Goal: Task Accomplishment & Management: Use online tool/utility

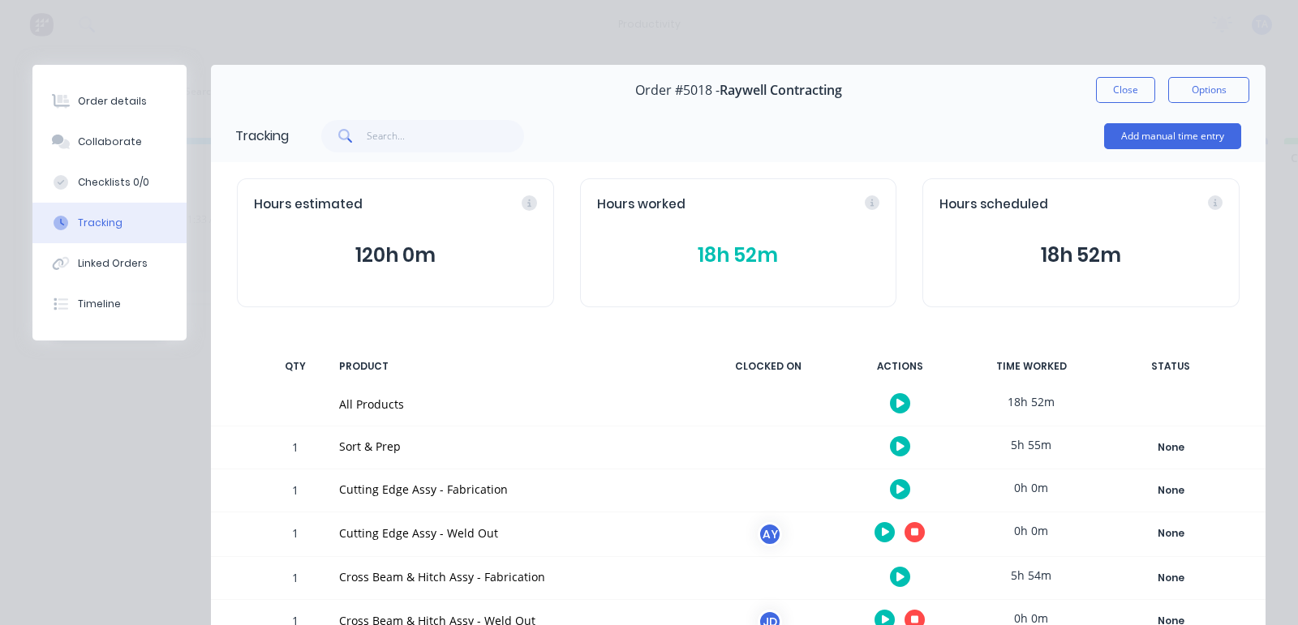
scroll to position [304, 0]
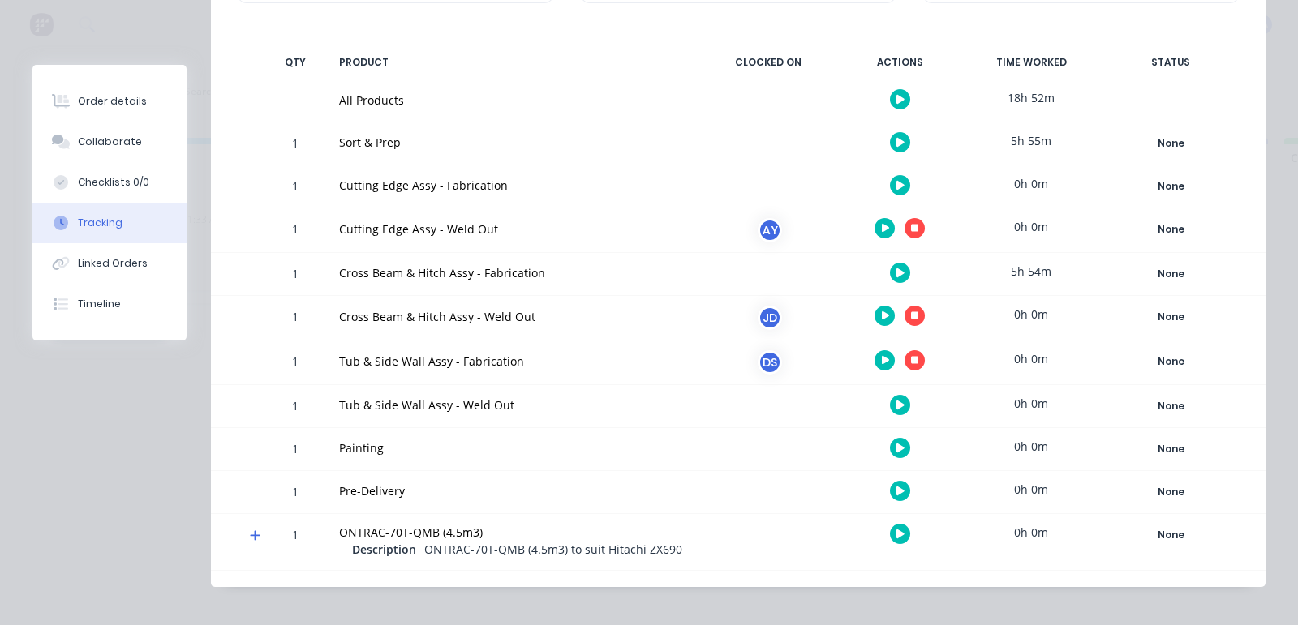
click at [874, 367] on button "button" at bounding box center [884, 360] width 20 height 20
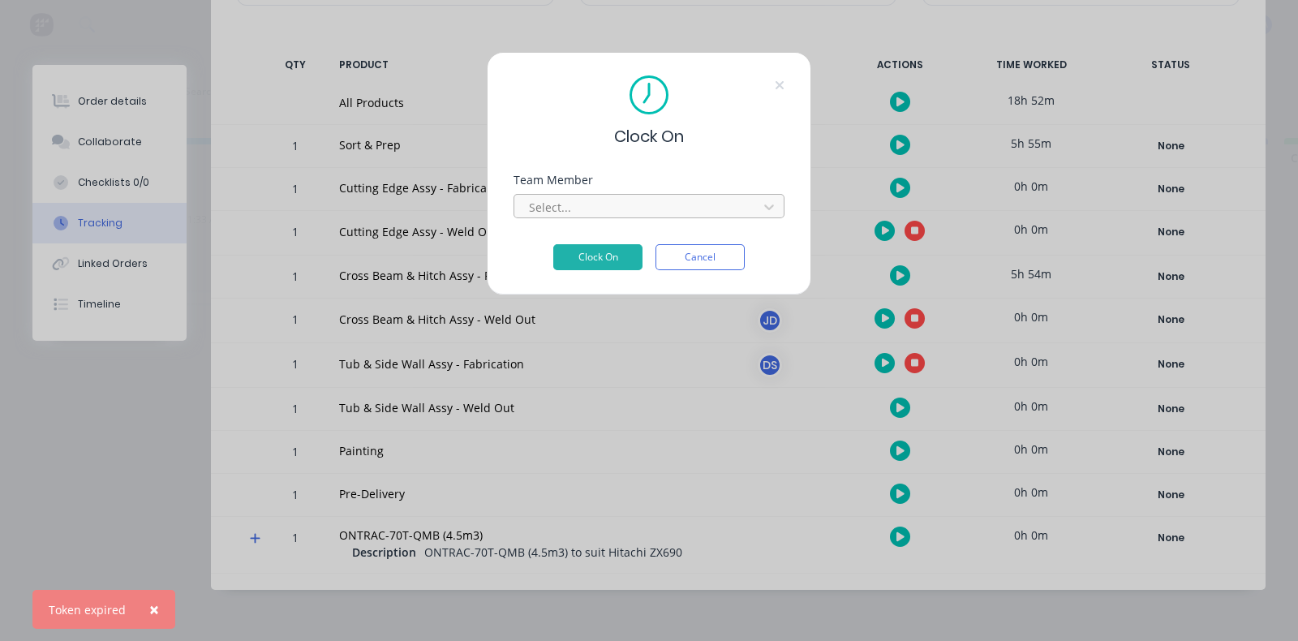
click at [663, 204] on div at bounding box center [638, 207] width 222 height 20
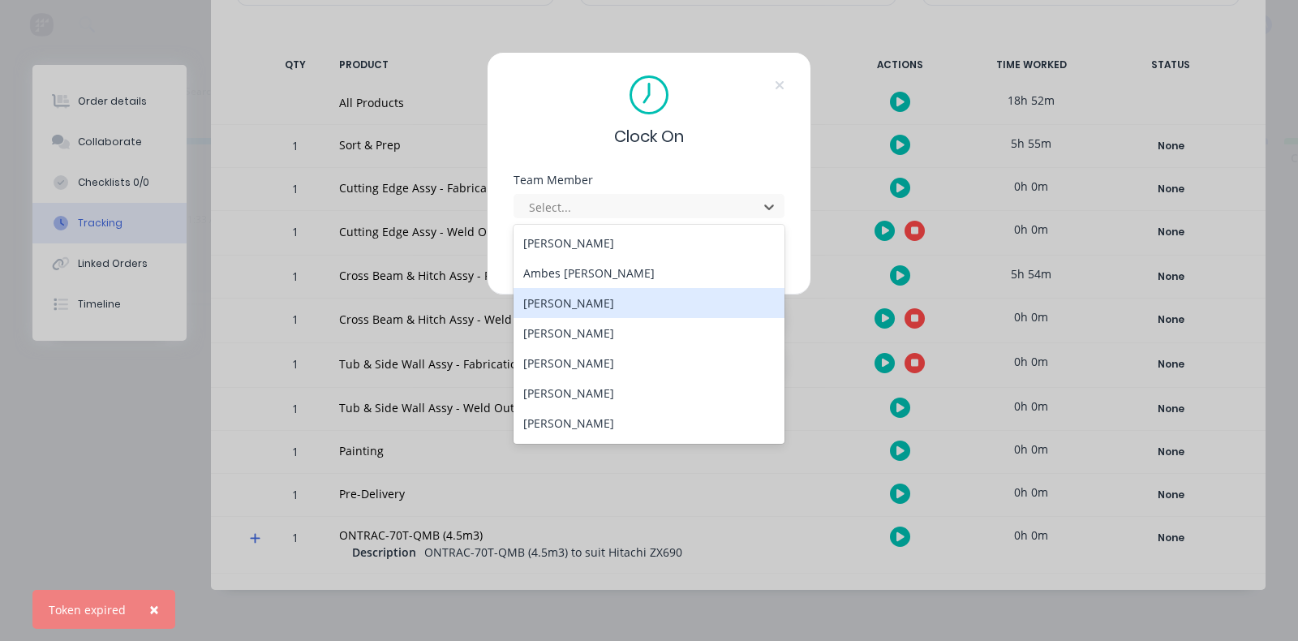
click at [591, 312] on div "[PERSON_NAME]" at bounding box center [648, 303] width 271 height 30
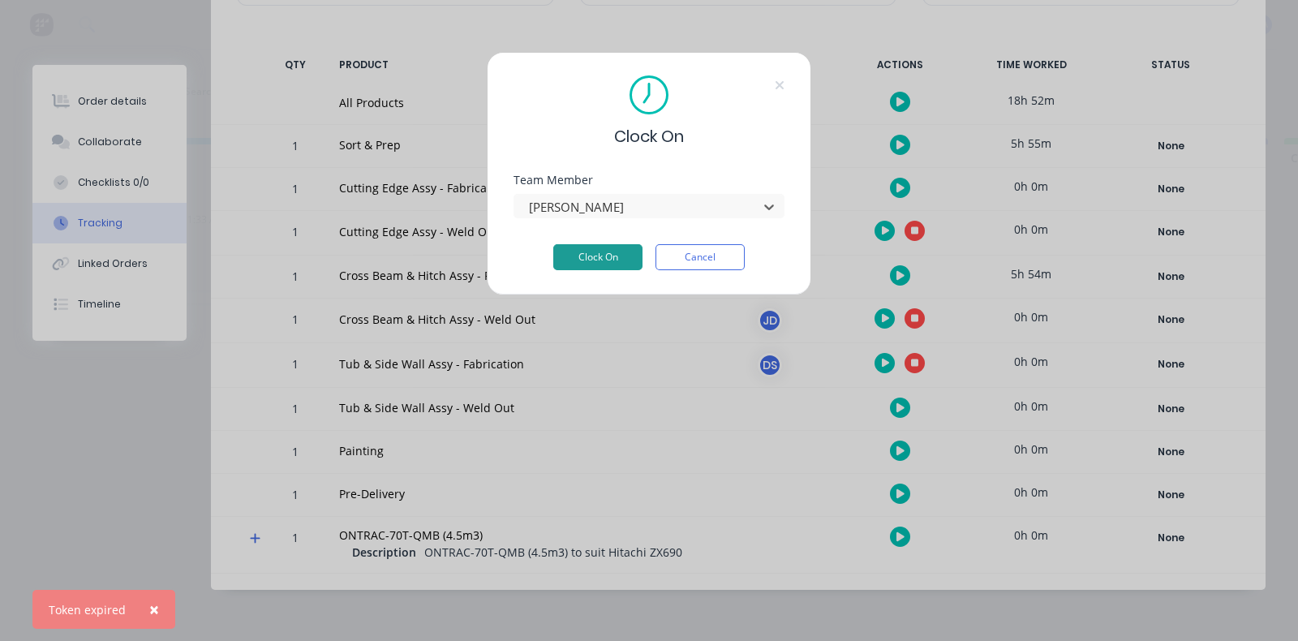
click at [632, 261] on button "Clock On" at bounding box center [597, 257] width 89 height 26
click at [582, 257] on button "Clock On" at bounding box center [597, 257] width 89 height 26
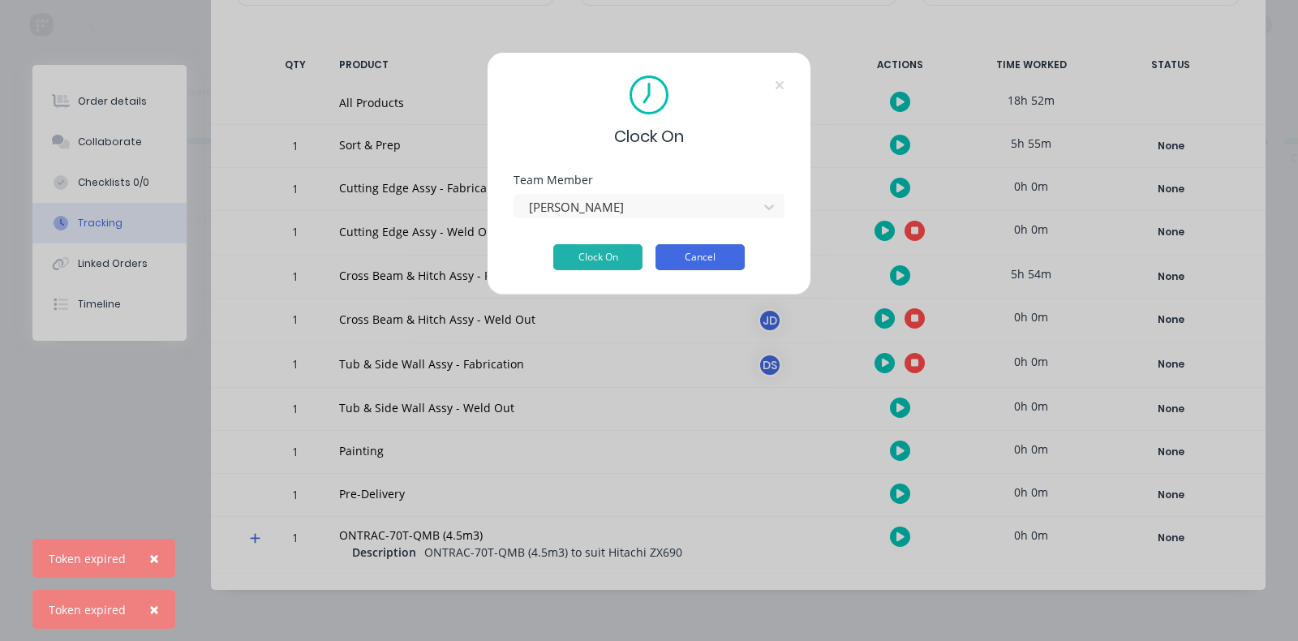
click at [689, 256] on button "Cancel" at bounding box center [699, 257] width 89 height 26
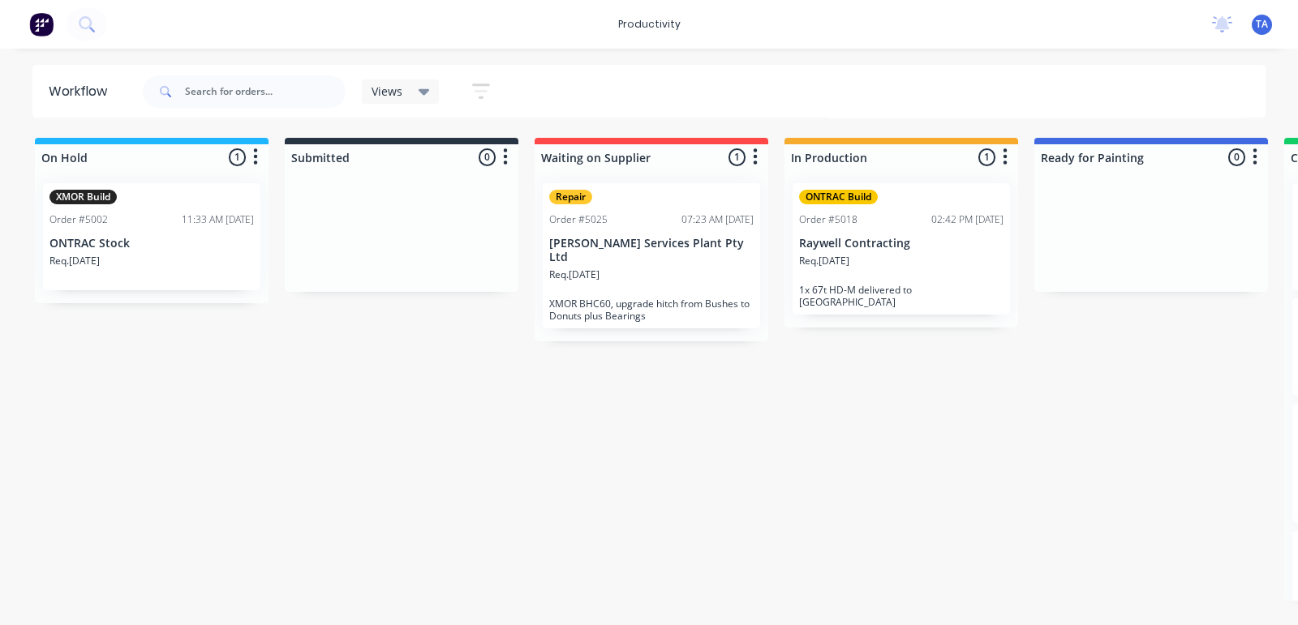
click at [934, 245] on p "Raywell Contracting" at bounding box center [901, 244] width 204 height 14
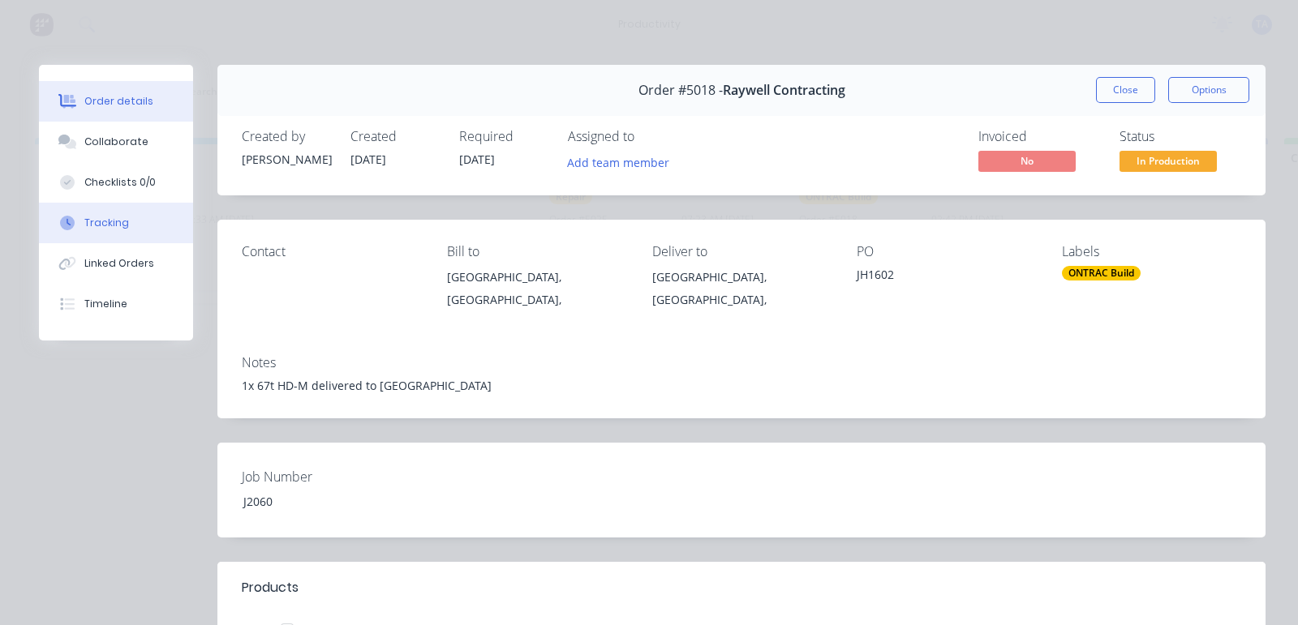
click at [118, 221] on div "Tracking" at bounding box center [106, 223] width 45 height 15
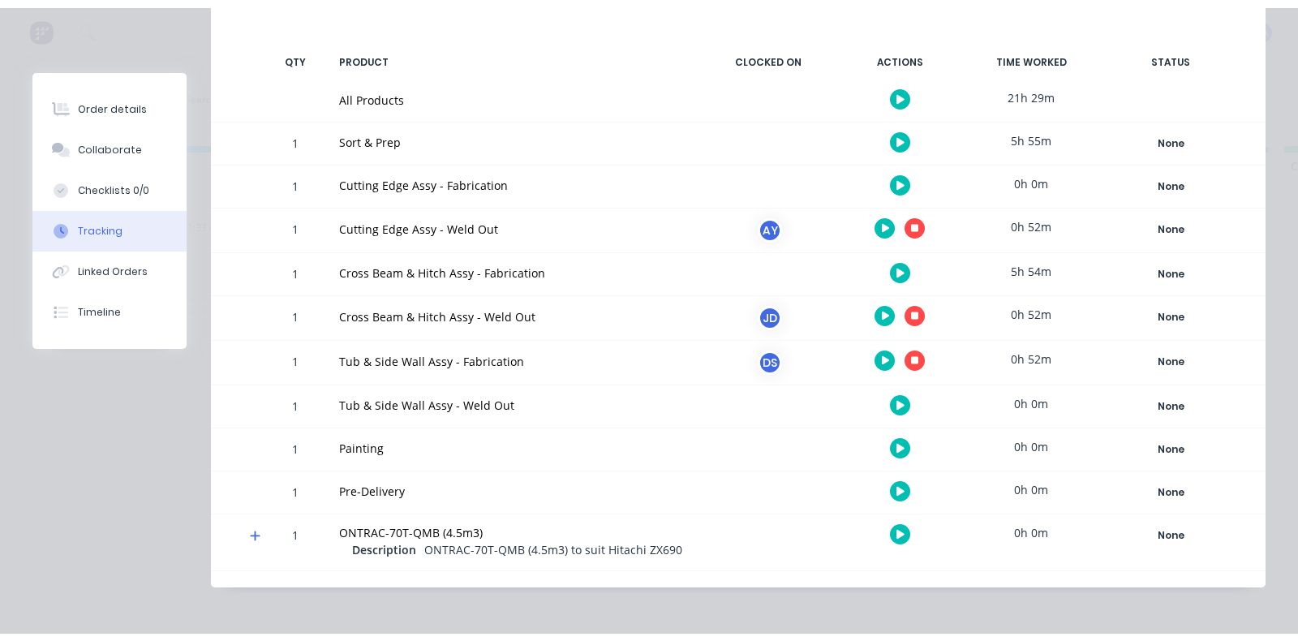
scroll to position [333, 0]
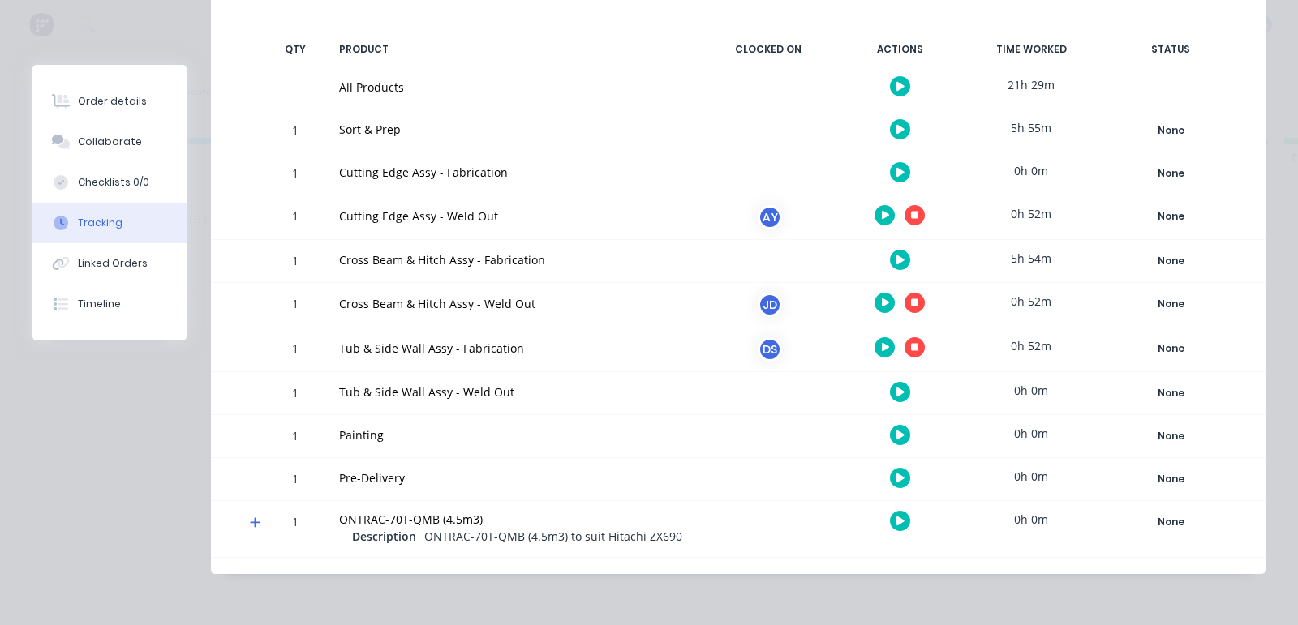
click at [874, 337] on button "button" at bounding box center [884, 347] width 20 height 20
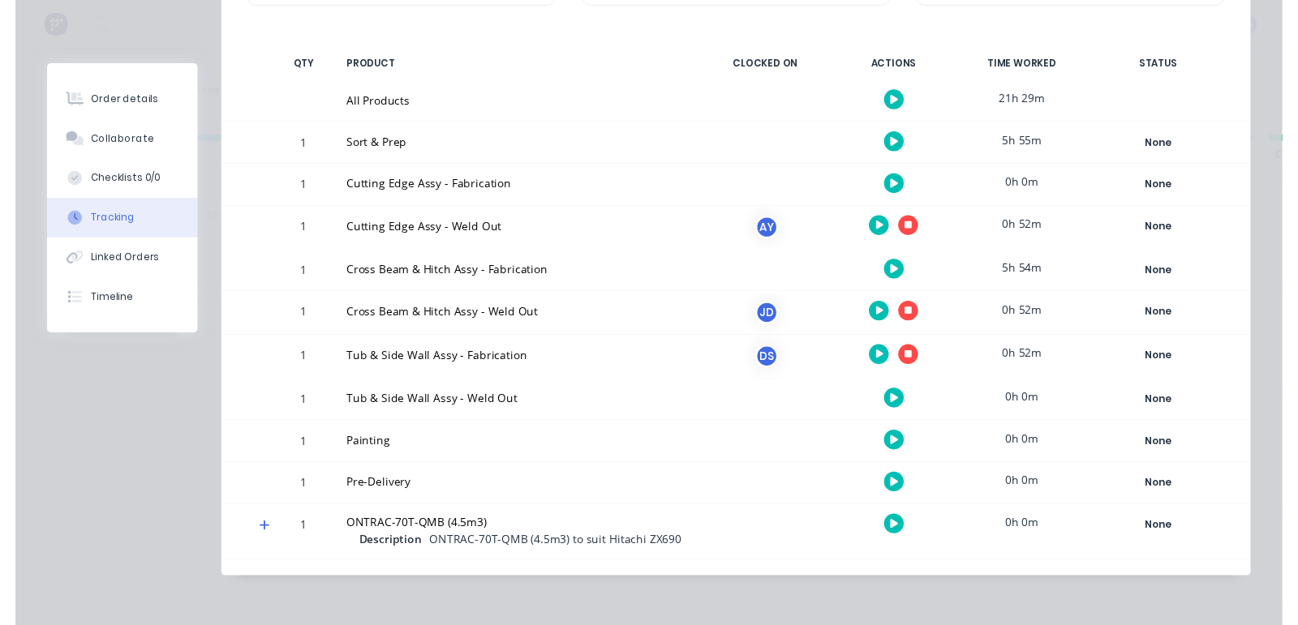
scroll to position [318, 0]
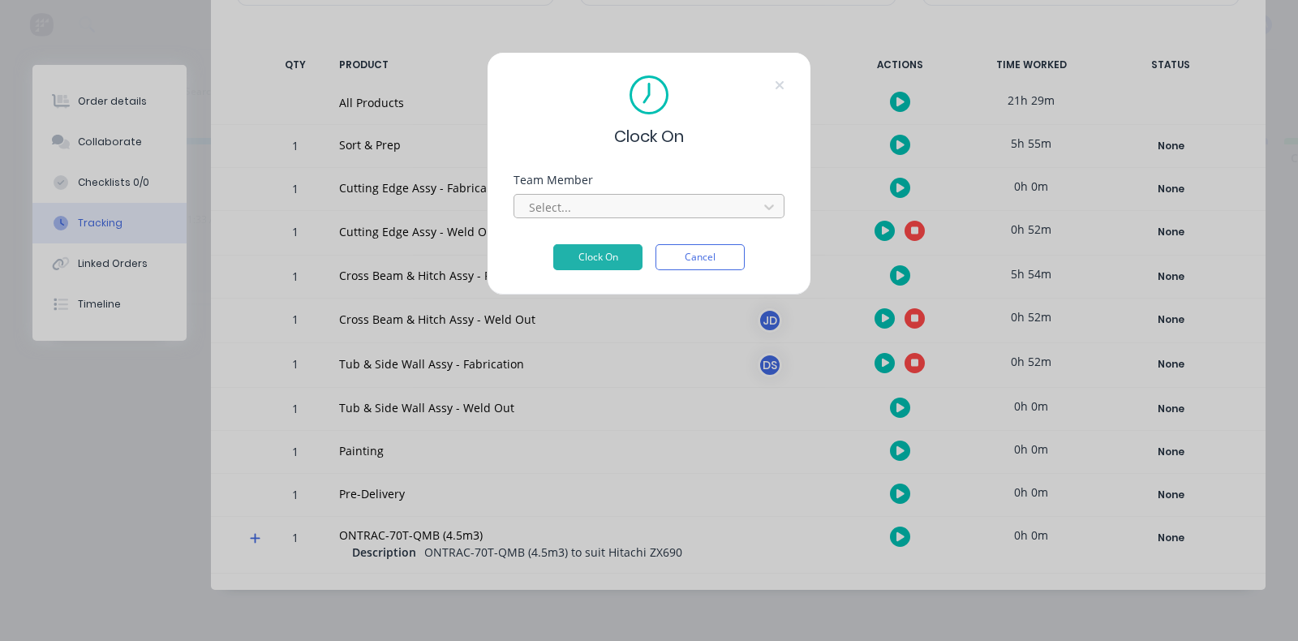
click at [619, 206] on div at bounding box center [638, 207] width 222 height 20
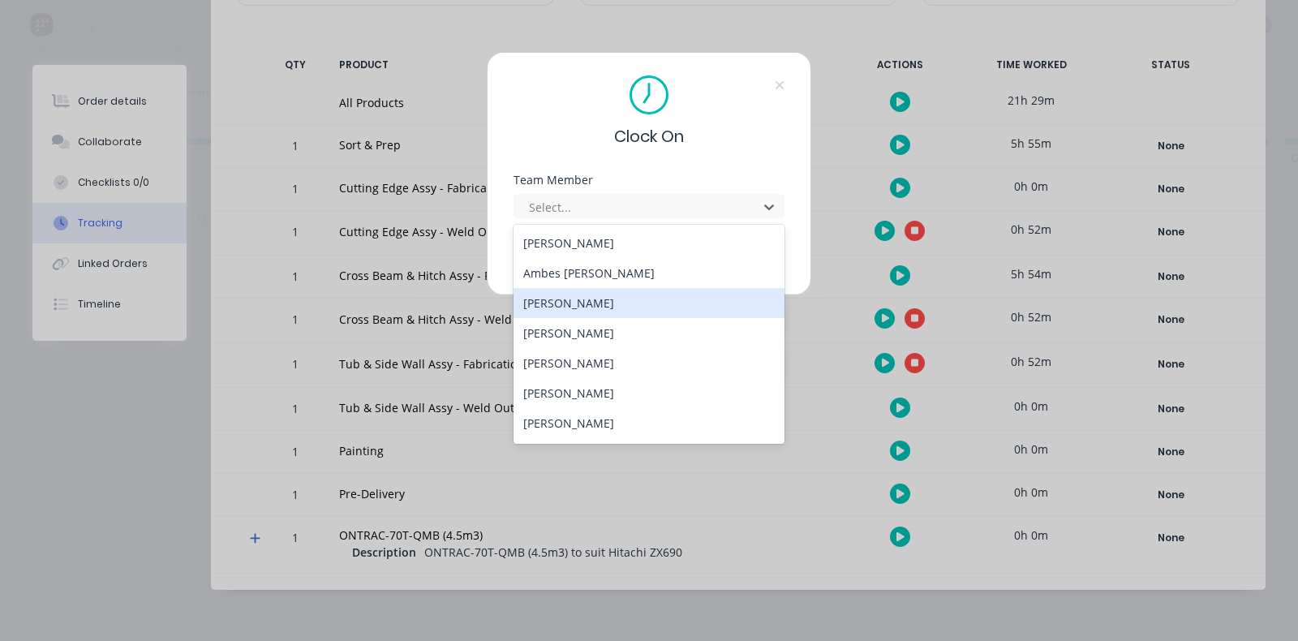
click at [602, 303] on div "[PERSON_NAME]" at bounding box center [648, 303] width 271 height 30
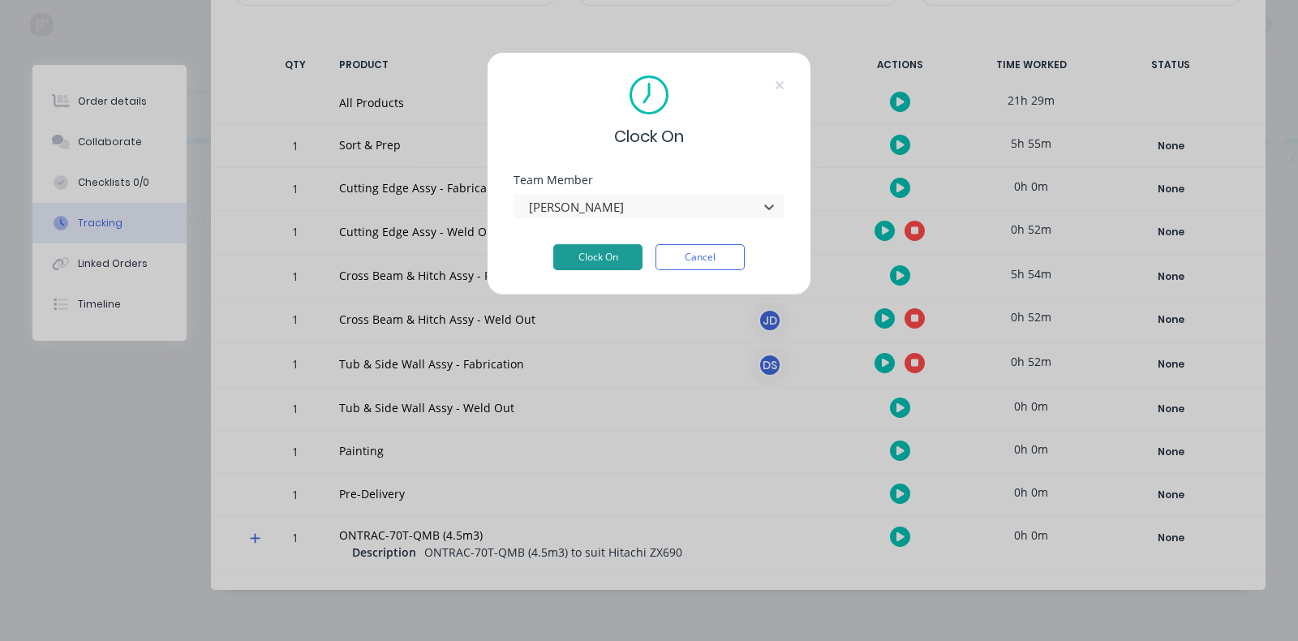
click at [608, 261] on button "Clock On" at bounding box center [597, 257] width 89 height 26
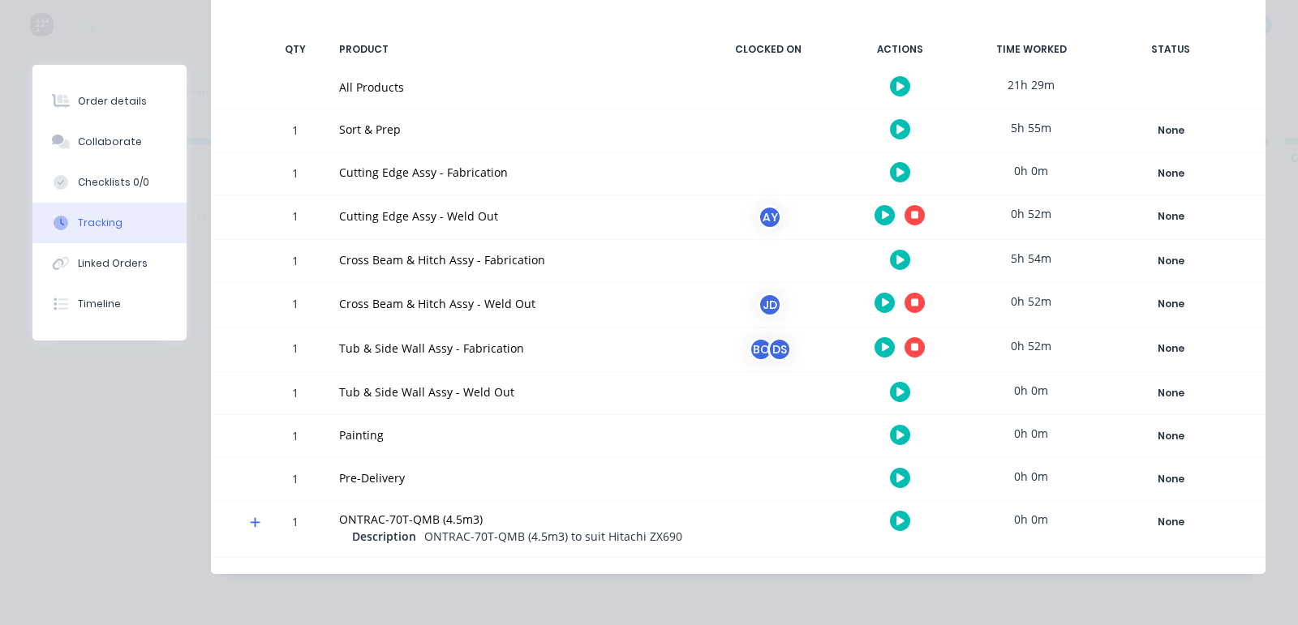
click at [874, 350] on button "button" at bounding box center [884, 347] width 20 height 20
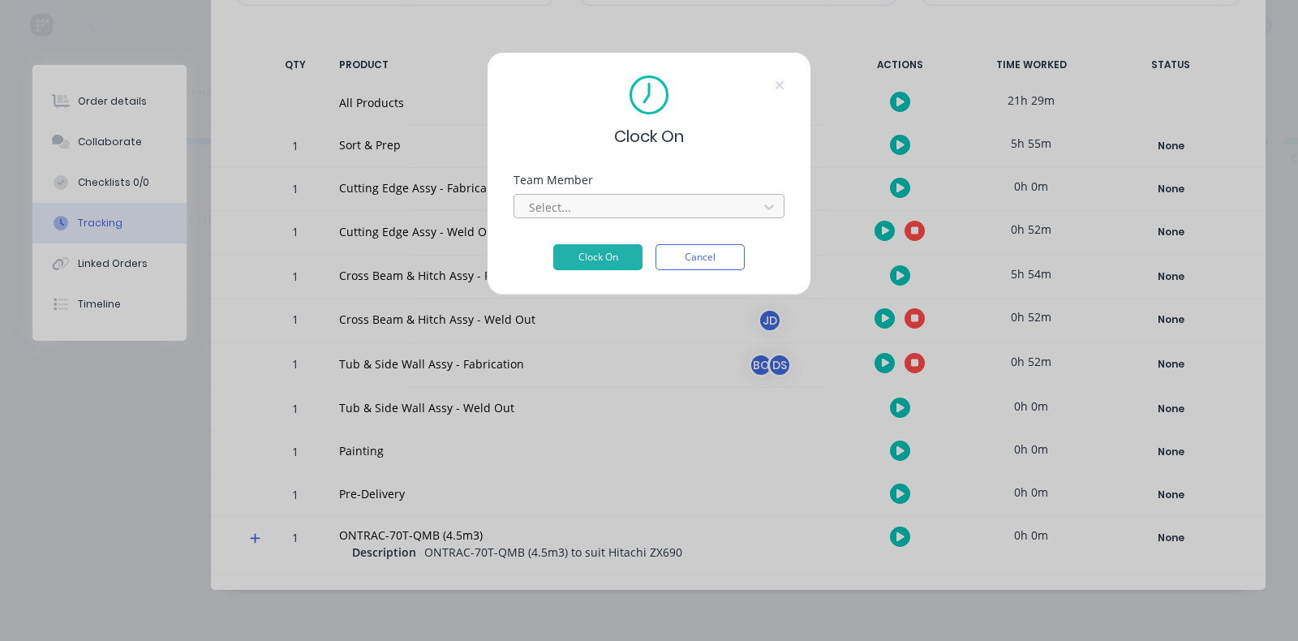
click at [576, 206] on div at bounding box center [638, 207] width 222 height 20
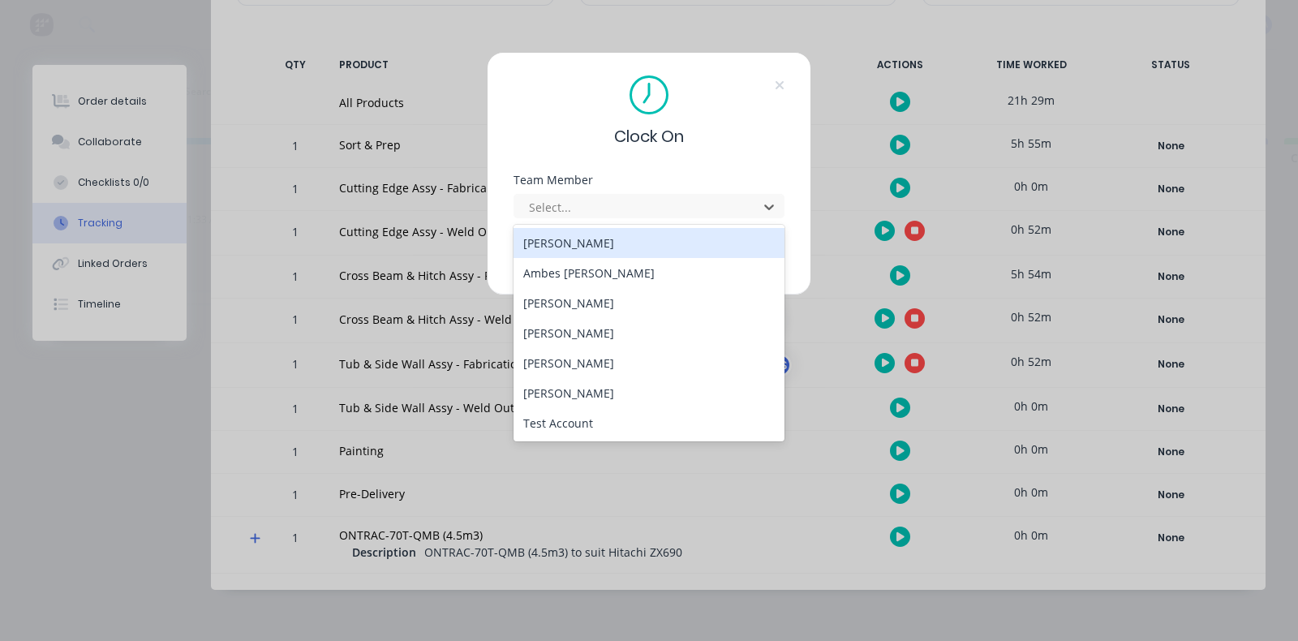
click at [844, 405] on div "Clock On Team Member 7 results available. Use Up and Down to choose options, pr…" at bounding box center [649, 320] width 1298 height 641
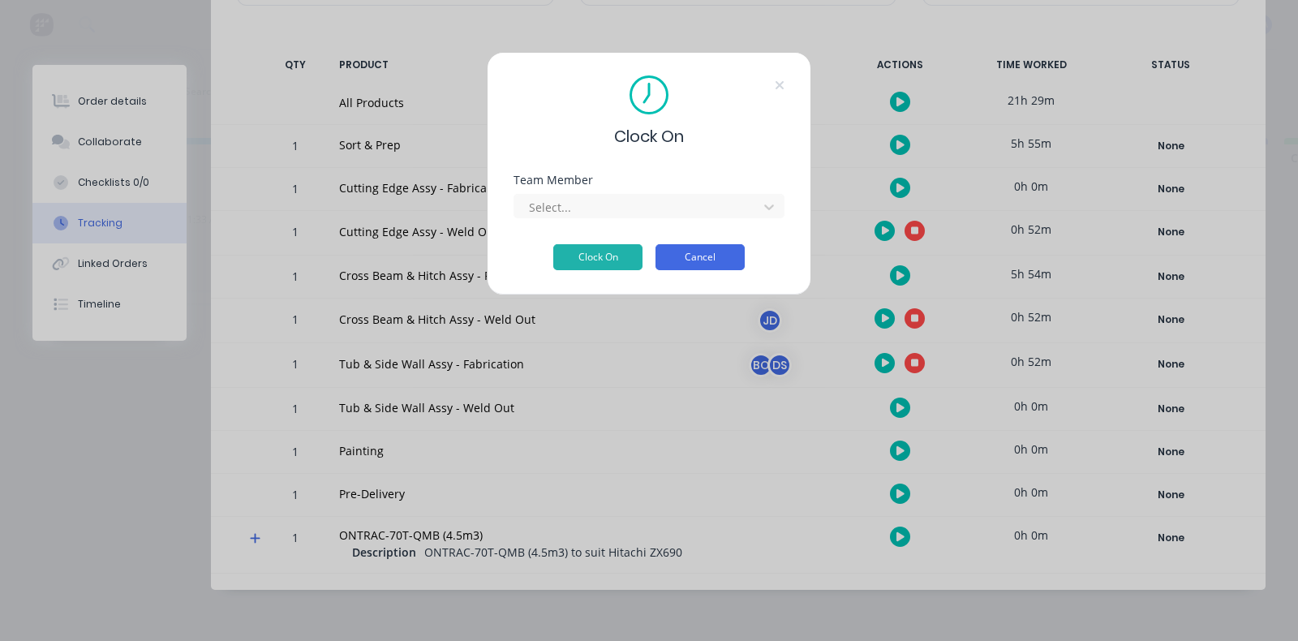
click at [682, 249] on button "Cancel" at bounding box center [699, 257] width 89 height 26
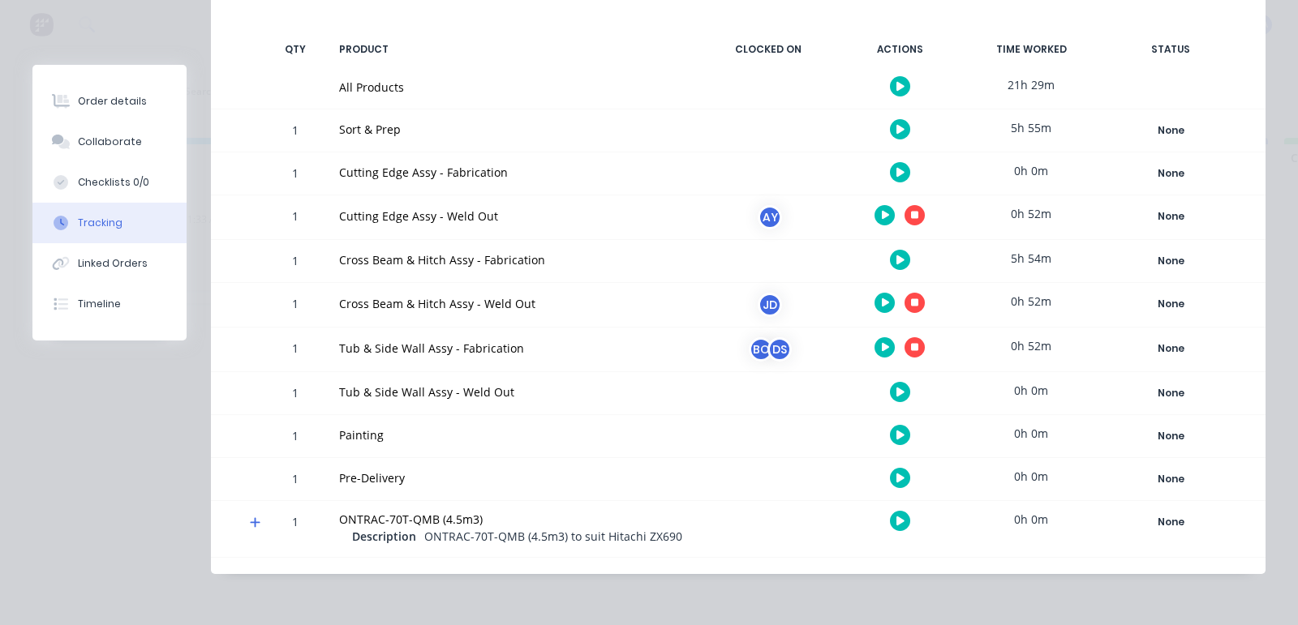
click at [904, 344] on button "button" at bounding box center [914, 347] width 20 height 20
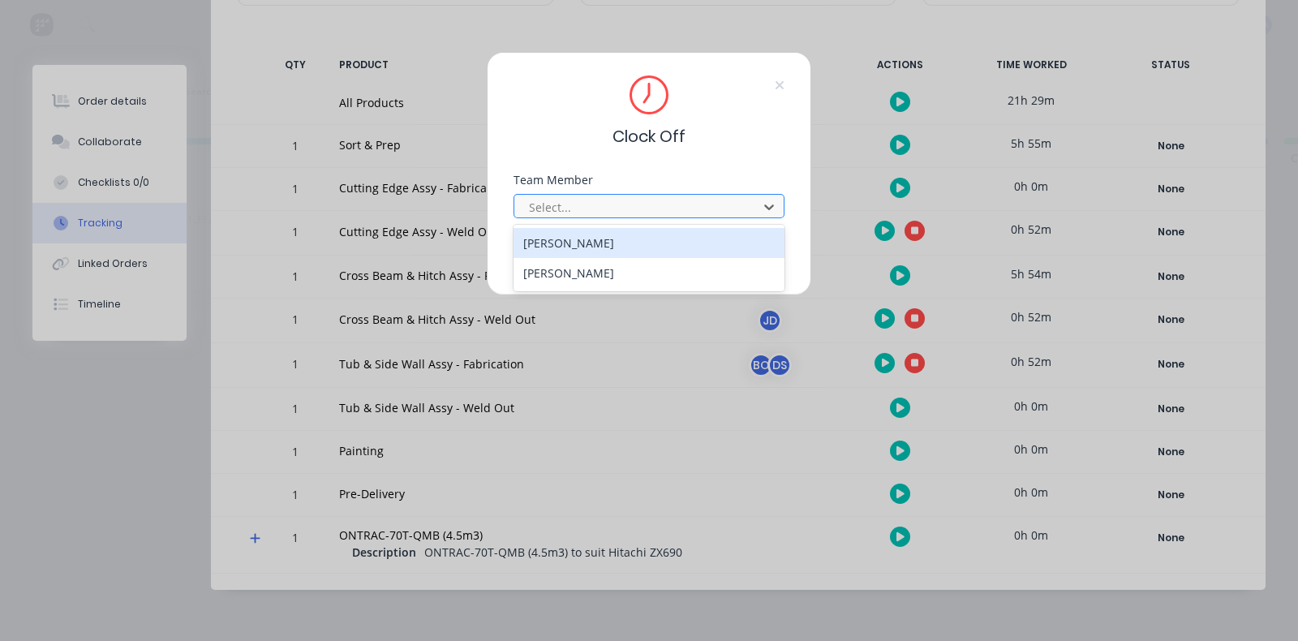
click at [577, 217] on div "Select..." at bounding box center [638, 207] width 232 height 24
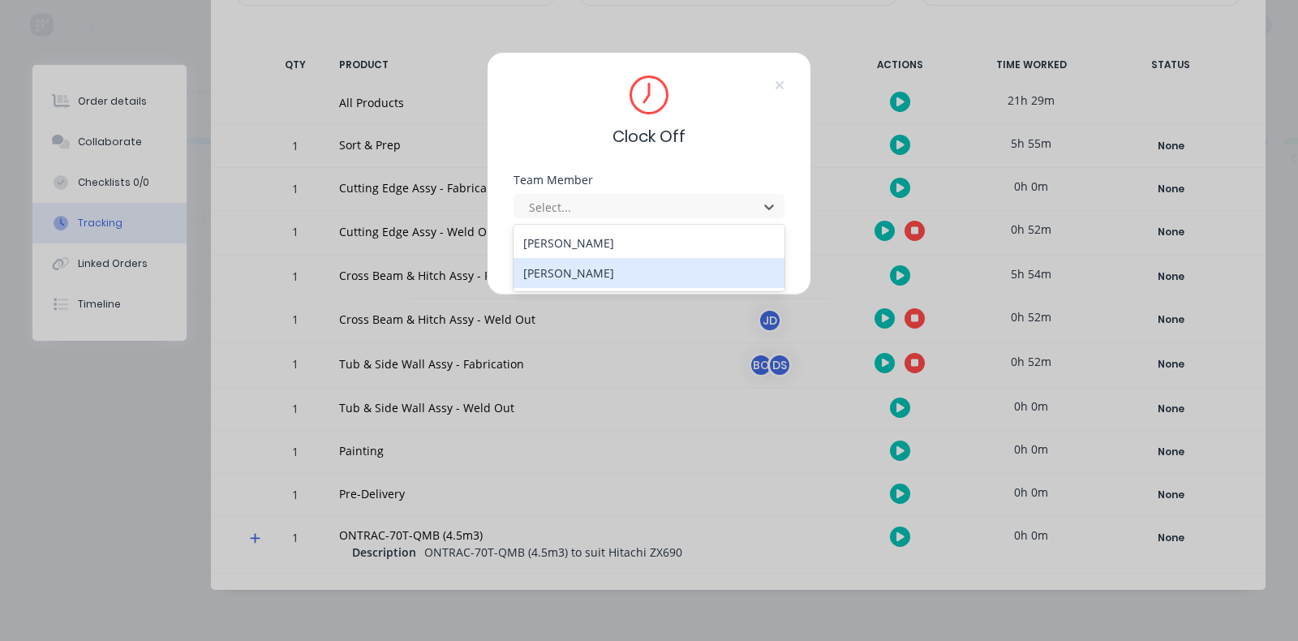
click at [576, 276] on div "Daniel Stanton" at bounding box center [648, 273] width 271 height 30
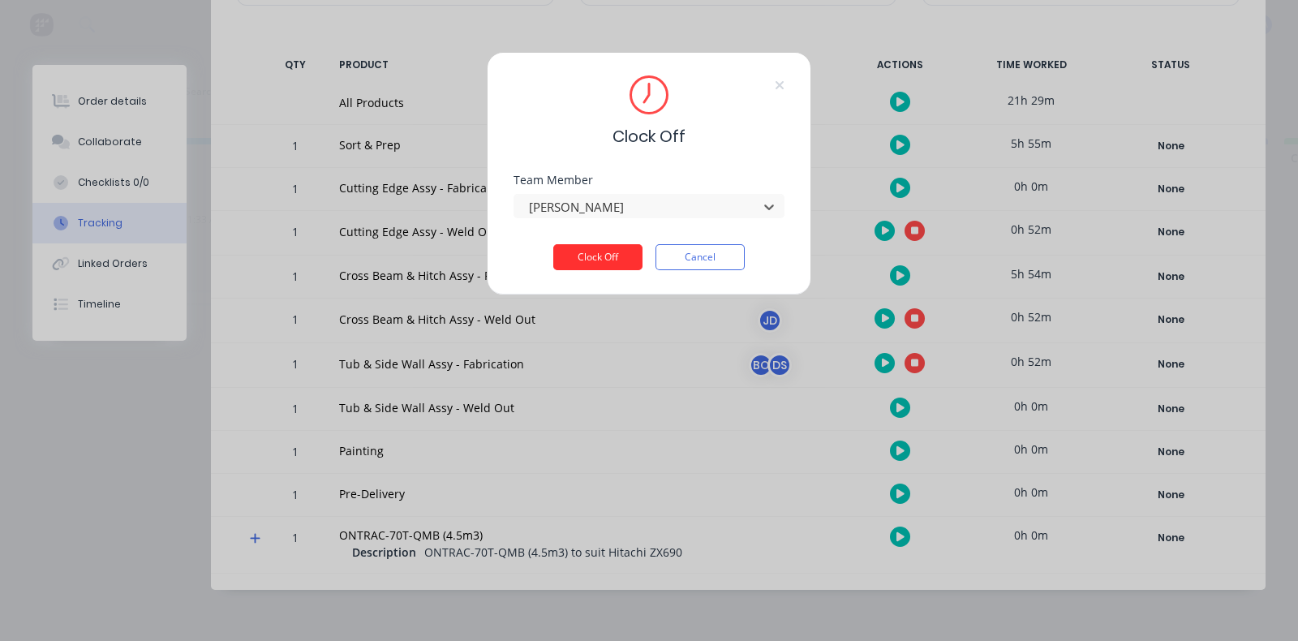
click at [576, 251] on button "Clock Off" at bounding box center [597, 257] width 89 height 26
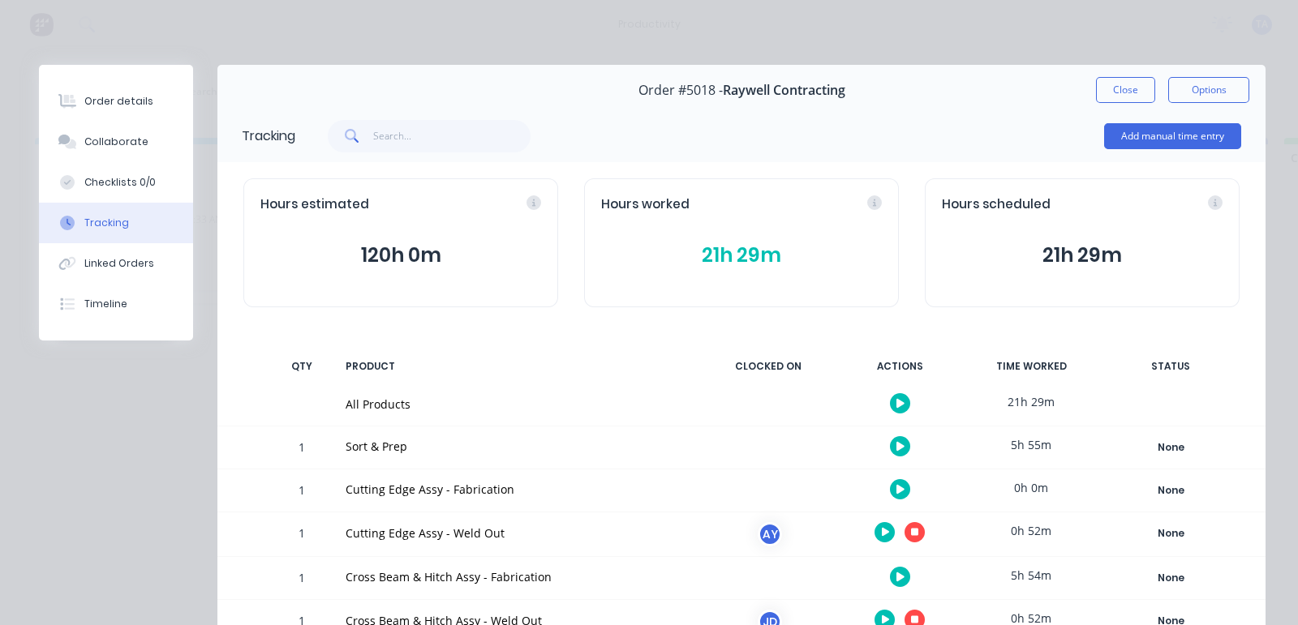
scroll to position [101, 0]
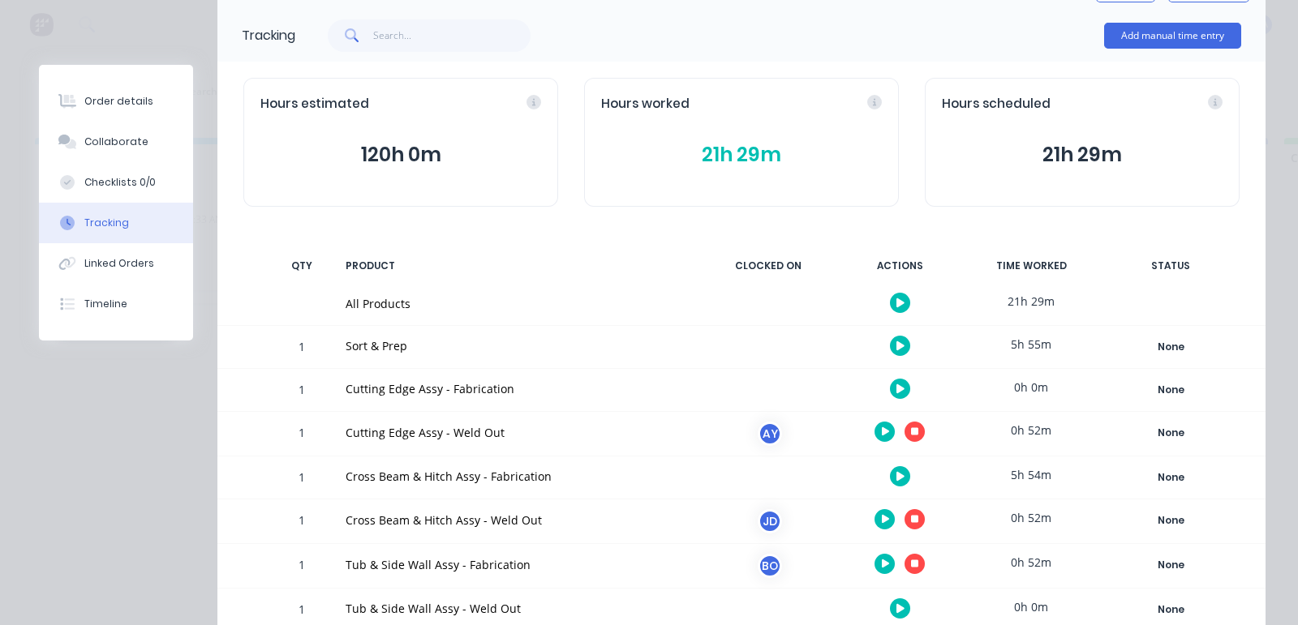
click at [896, 298] on icon "button" at bounding box center [900, 303] width 8 height 11
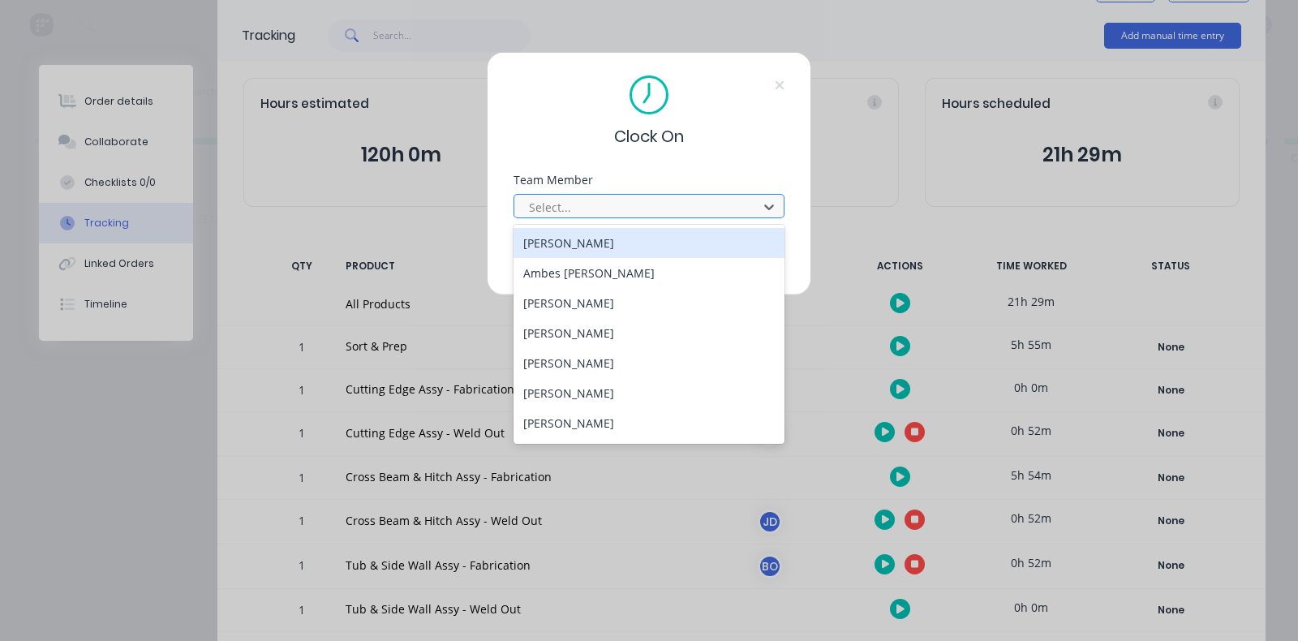
click at [605, 212] on div at bounding box center [638, 207] width 222 height 20
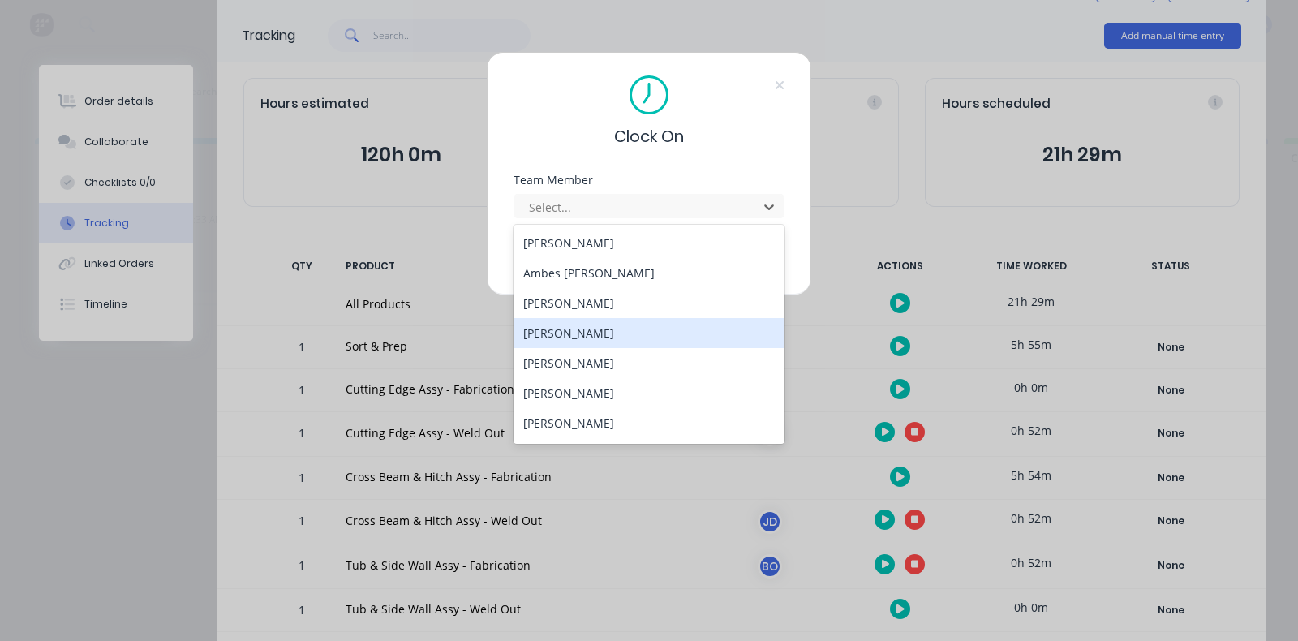
click at [590, 334] on div "Daniel Stanton" at bounding box center [648, 333] width 271 height 30
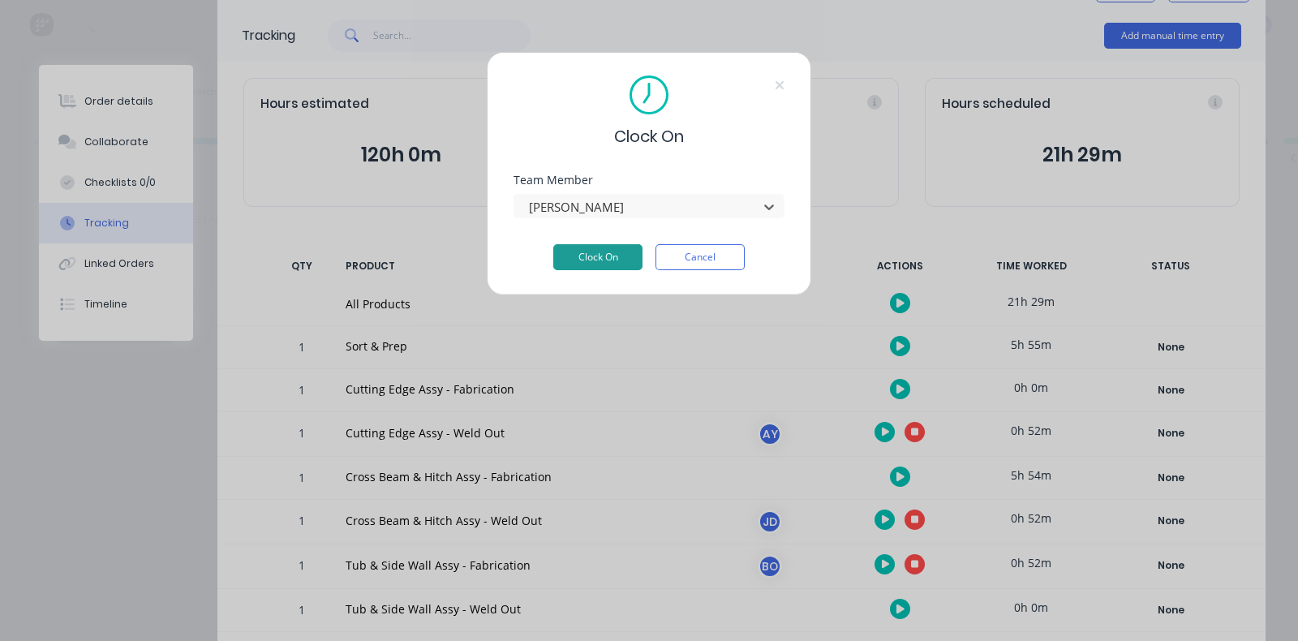
click at [625, 254] on button "Clock On" at bounding box center [597, 257] width 89 height 26
